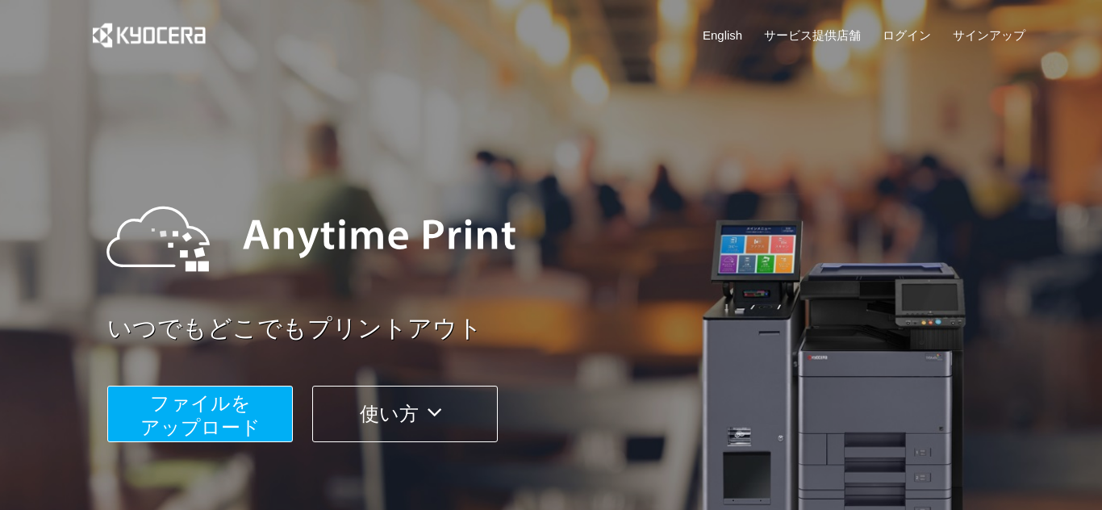
click at [200, 412] on span "ファイルを ​​アップロード" at bounding box center [200, 415] width 120 height 46
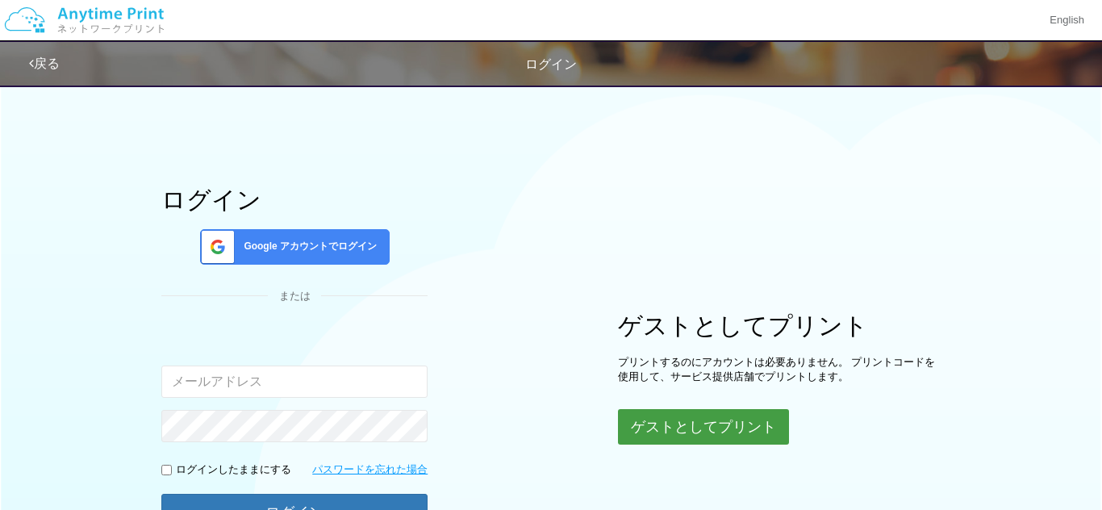
click at [666, 431] on button "ゲストとしてプリント" at bounding box center [703, 427] width 171 height 36
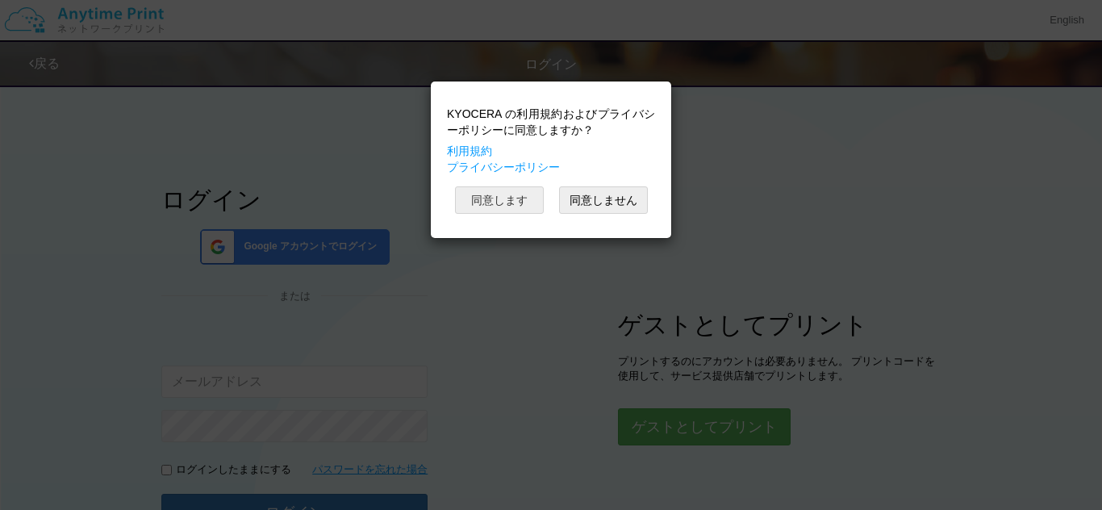
click at [497, 187] on button "同意します" at bounding box center [499, 199] width 89 height 27
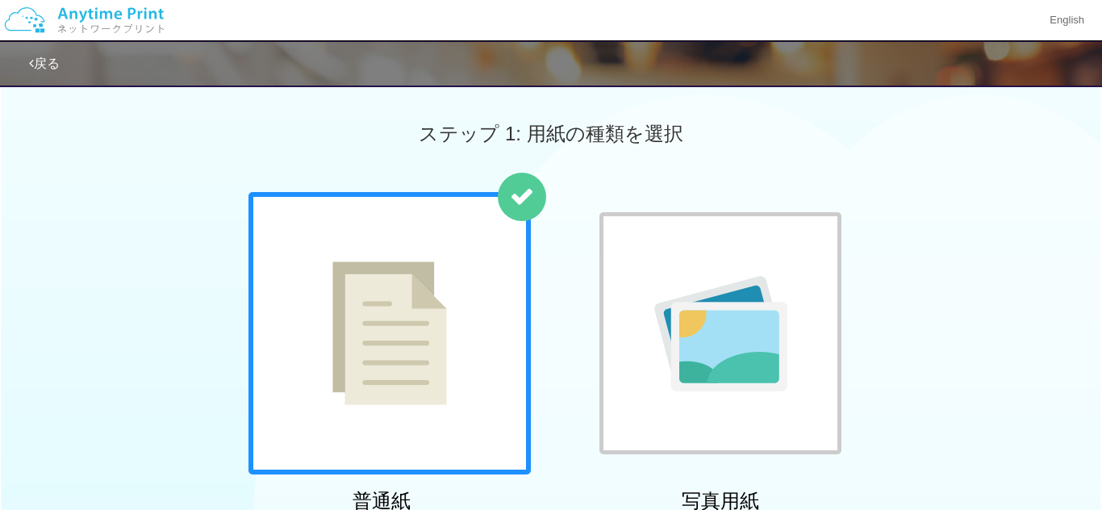
click at [428, 289] on img at bounding box center [389, 333] width 115 height 144
click at [353, 340] on img at bounding box center [389, 333] width 115 height 144
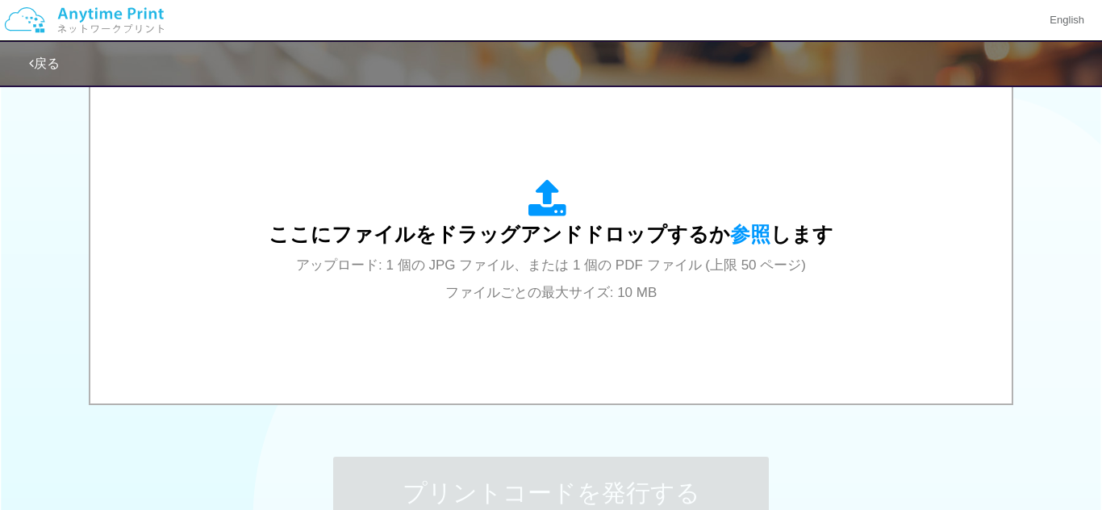
scroll to position [513, 0]
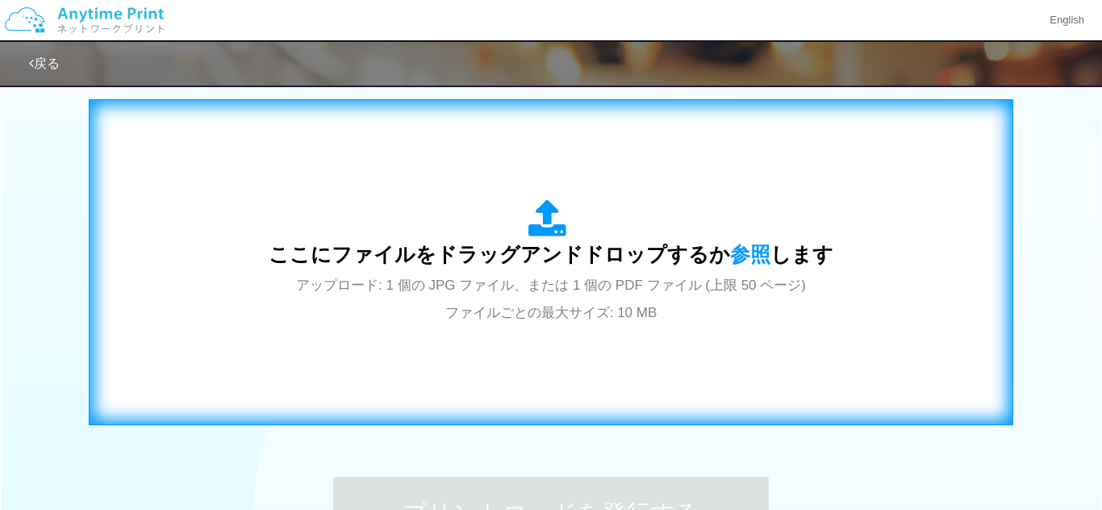
click at [628, 261] on span "ここにファイルをドラッグアンドドロップするか 参照 します" at bounding box center [551, 254] width 565 height 23
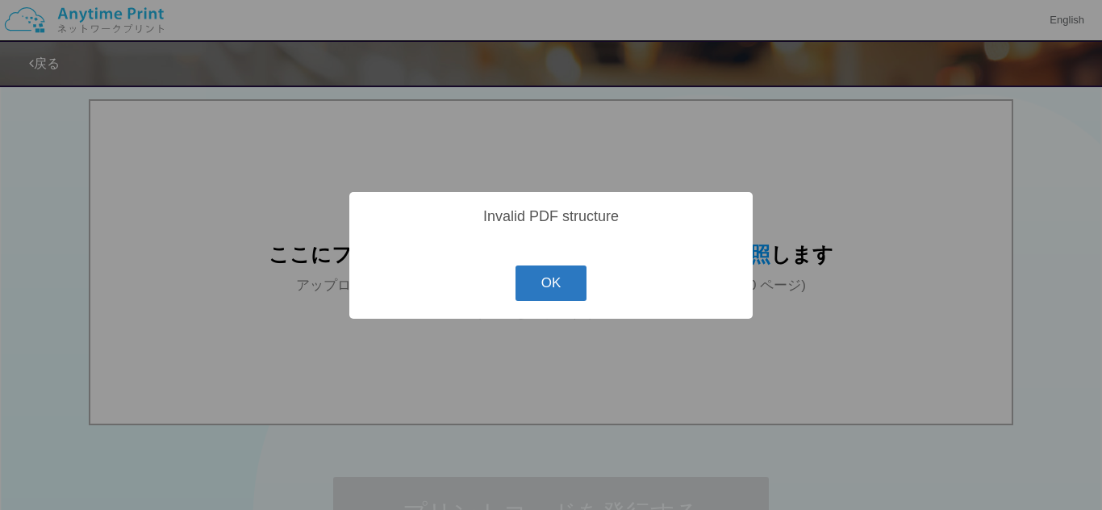
click at [533, 279] on button "OK" at bounding box center [552, 283] width 72 height 36
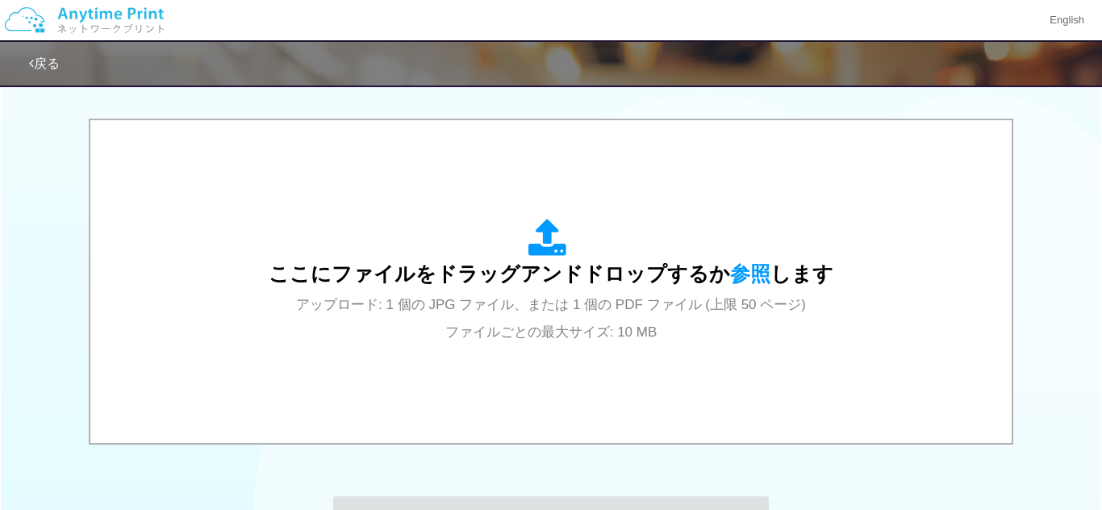
scroll to position [495, 0]
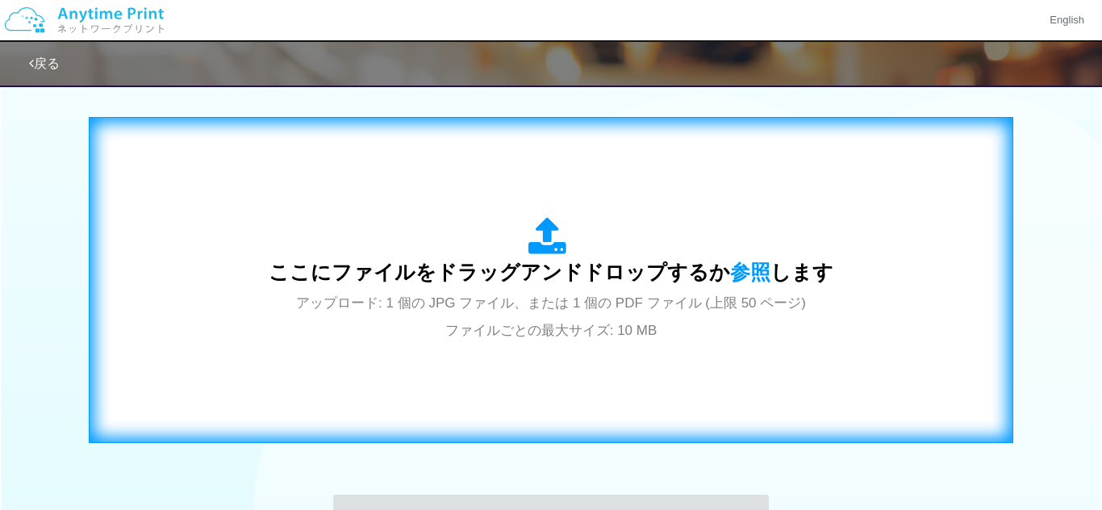
click at [478, 333] on span "アップロード: 1 個の JPG ファイル、または 1 個の PDF ファイル (上限 50 ページ) ファイルごとの最大サイズ: 10 MB" at bounding box center [551, 316] width 510 height 43
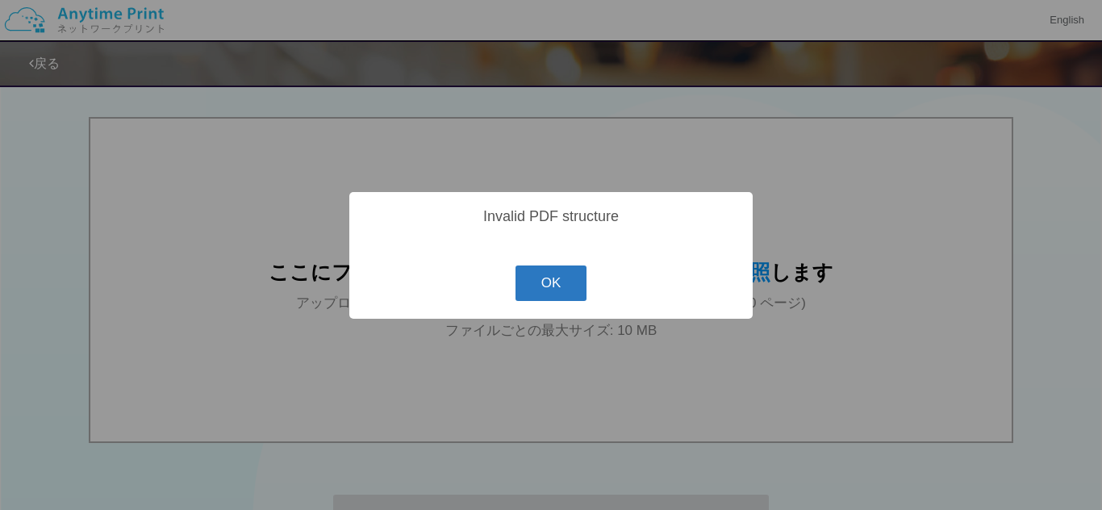
click at [545, 292] on button "OK" at bounding box center [552, 283] width 72 height 36
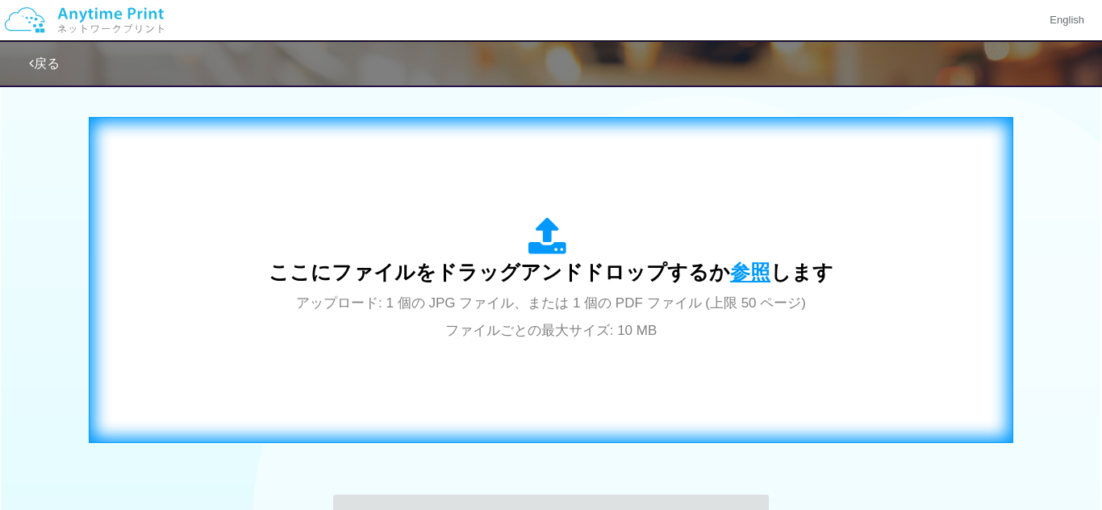
click at [730, 275] on span "参照" at bounding box center [750, 272] width 40 height 23
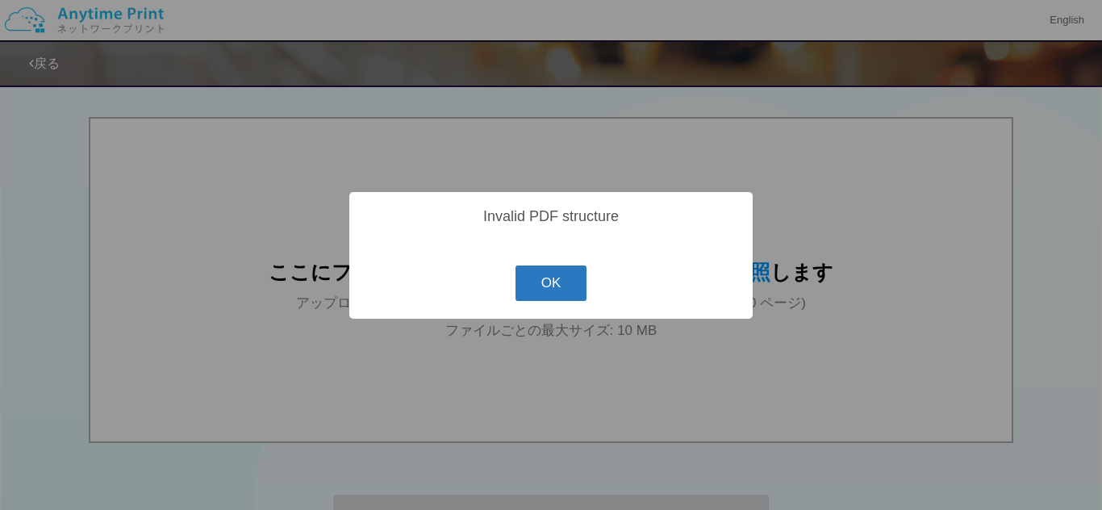
click at [552, 290] on button "OK" at bounding box center [552, 283] width 72 height 36
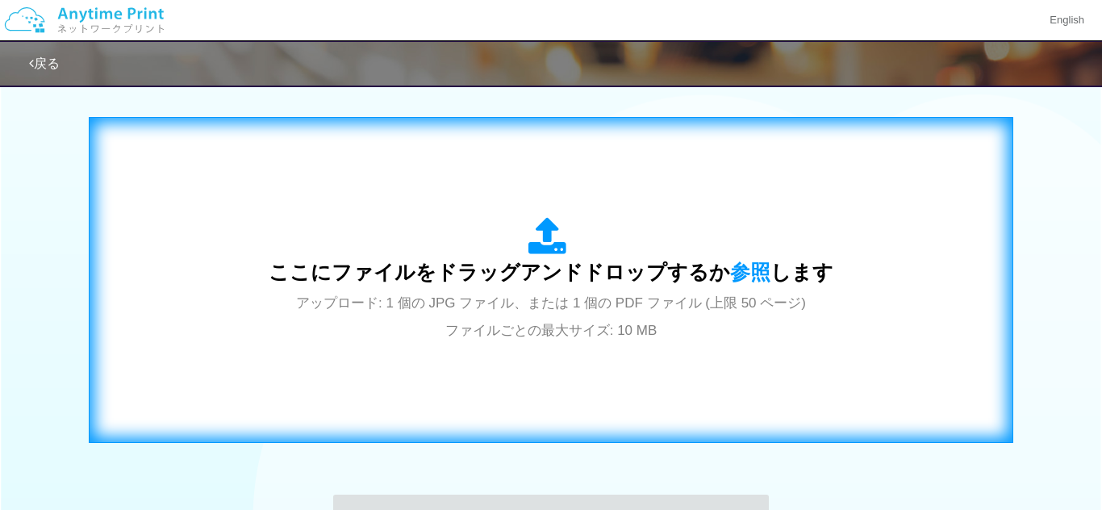
click at [716, 270] on span "ここにファイルをドラッグアンドドロップするか 参照 します" at bounding box center [551, 272] width 565 height 23
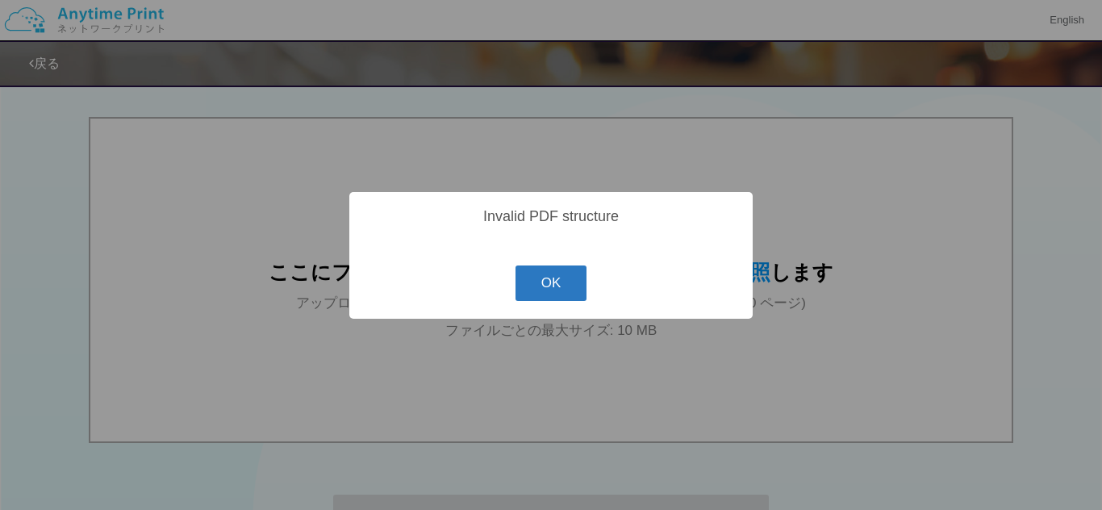
click at [554, 284] on button "OK" at bounding box center [552, 283] width 72 height 36
